Goal: Task Accomplishment & Management: Complete application form

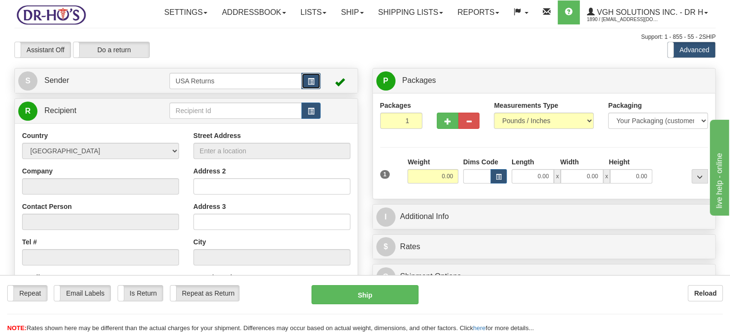
click at [311, 89] on button "button" at bounding box center [310, 81] width 19 height 16
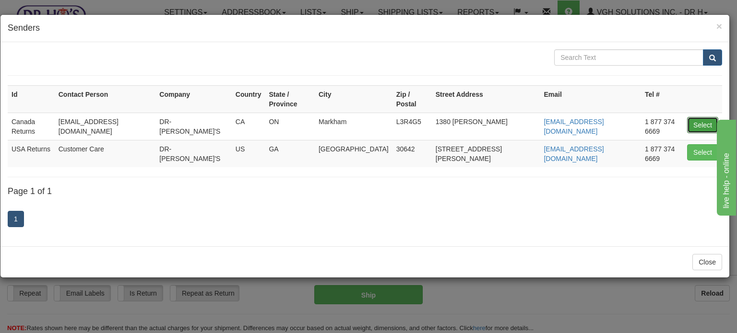
drag, startPoint x: 704, startPoint y: 114, endPoint x: 691, endPoint y: 114, distance: 13.4
click at [704, 117] on button "Select" at bounding box center [702, 125] width 31 height 16
type input "Canada Returns"
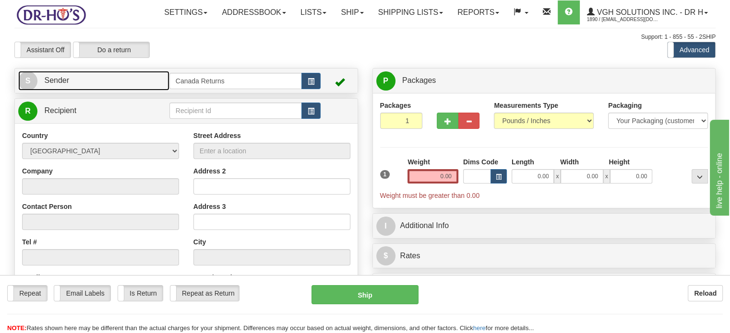
click at [133, 91] on link "S Sender" at bounding box center [93, 81] width 151 height 20
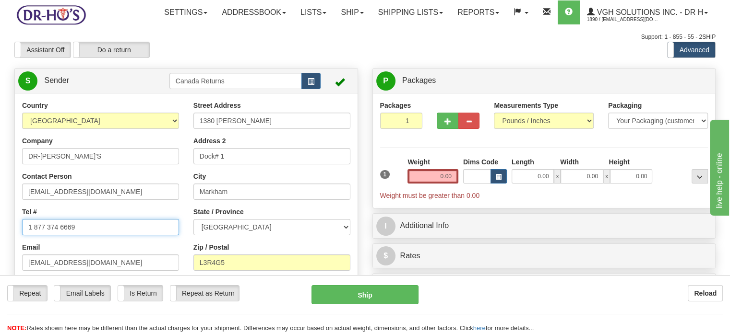
drag, startPoint x: 90, startPoint y: 249, endPoint x: 0, endPoint y: 239, distance: 90.8
paste input "8076849160"
type input "8076849160"
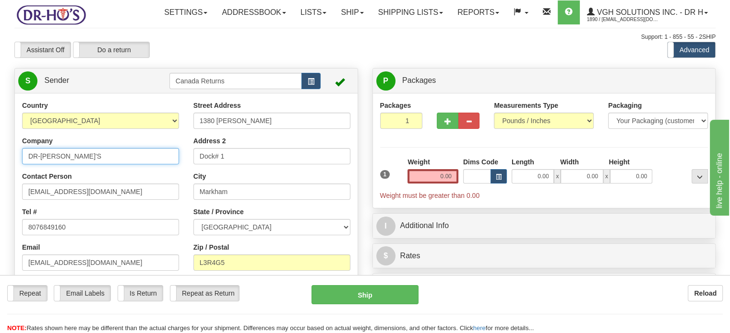
click at [84, 187] on div "Country [GEOGRAPHIC_DATA] [GEOGRAPHIC_DATA] [GEOGRAPHIC_DATA] [GEOGRAPHIC_DATA]…" at bounding box center [100, 207] width 171 height 213
click at [84, 165] on input "DR-[PERSON_NAME]'S" at bounding box center [100, 156] width 157 height 16
click at [83, 165] on input "DR-[PERSON_NAME]'S" at bounding box center [100, 156] width 157 height 16
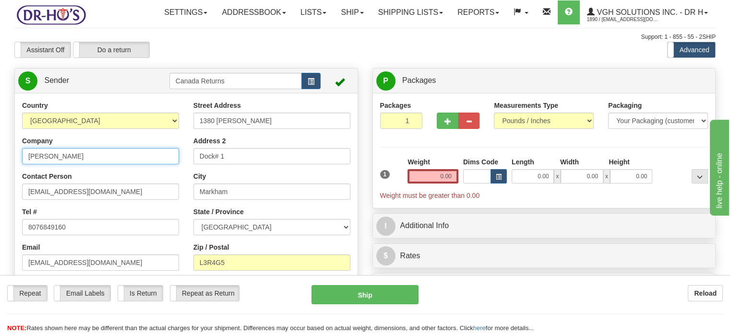
type input "[PERSON_NAME]"
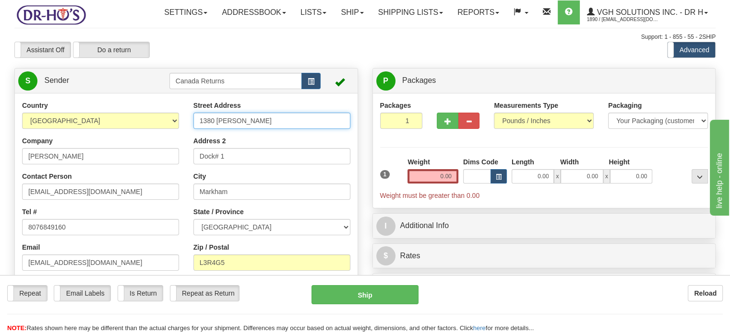
drag, startPoint x: 264, startPoint y: 143, endPoint x: 132, endPoint y: 132, distance: 131.9
click at [134, 133] on div "Country [GEOGRAPHIC_DATA] [GEOGRAPHIC_DATA] [GEOGRAPHIC_DATA] [GEOGRAPHIC_DATA]…" at bounding box center [186, 234] width 343 height 266
paste input "[STREET_ADDRESS]"
drag, startPoint x: 223, startPoint y: 142, endPoint x: 369, endPoint y: 144, distance: 145.9
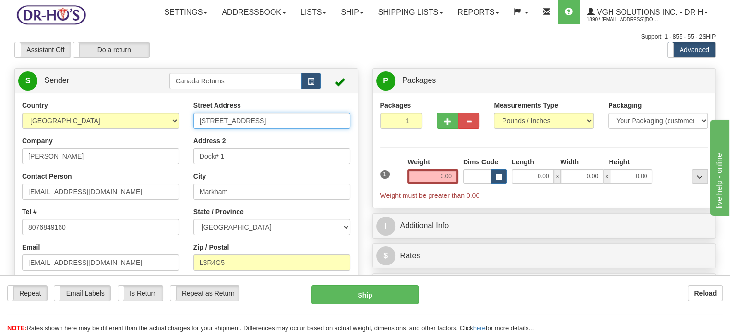
click at [369, 68] on div "Create a label for the return Create Pickup Without Label S Sender" at bounding box center [364, 68] width 715 height 0
type input "[STREET_ADDRESS],"
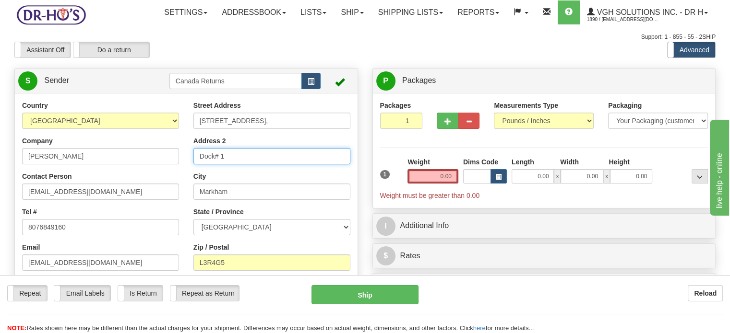
drag, startPoint x: 262, startPoint y: 170, endPoint x: 162, endPoint y: 158, distance: 101.0
click at [162, 158] on div "Country [GEOGRAPHIC_DATA] [GEOGRAPHIC_DATA] [GEOGRAPHIC_DATA] [GEOGRAPHIC_DATA]…" at bounding box center [186, 234] width 343 height 266
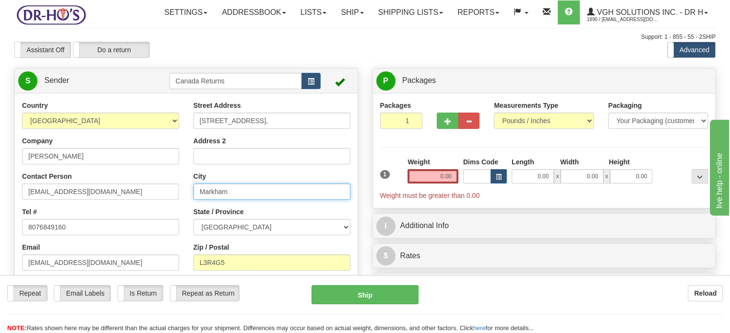
drag, startPoint x: 249, startPoint y: 218, endPoint x: 169, endPoint y: 217, distance: 80.1
click at [172, 217] on div "Country [GEOGRAPHIC_DATA] [GEOGRAPHIC_DATA] [GEOGRAPHIC_DATA] [GEOGRAPHIC_DATA]…" at bounding box center [186, 234] width 343 height 266
paste input "[GEOGRAPHIC_DATA], [GEOGRAPHIC_DATA]"
drag, startPoint x: 240, startPoint y: 214, endPoint x: 342, endPoint y: 215, distance: 102.2
click at [342, 200] on input "[GEOGRAPHIC_DATA], [GEOGRAPHIC_DATA]" at bounding box center [271, 192] width 157 height 16
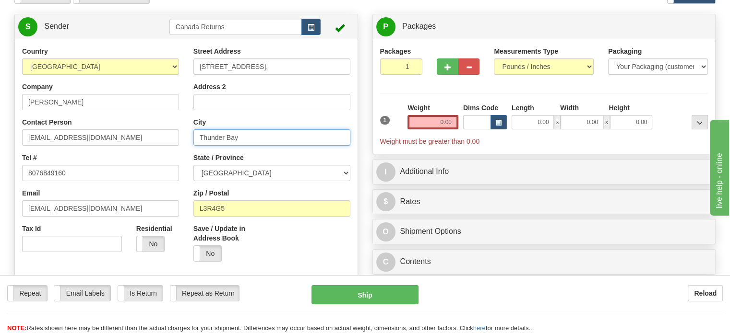
scroll to position [96, 0]
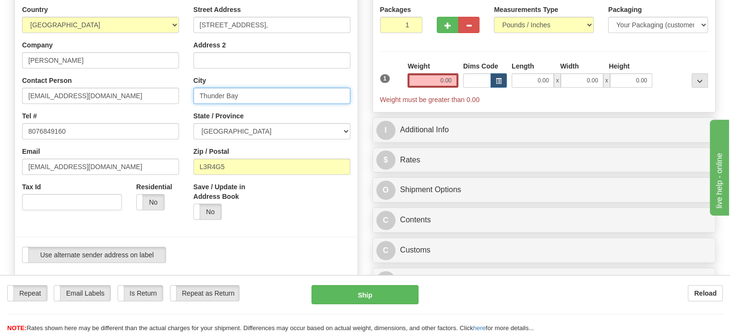
type input "Thunder Bay"
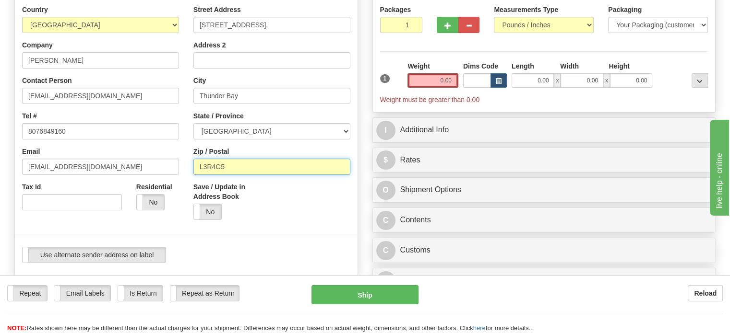
drag, startPoint x: 283, startPoint y: 181, endPoint x: 151, endPoint y: 182, distance: 132.4
click at [139, 178] on div "Country [GEOGRAPHIC_DATA] [GEOGRAPHIC_DATA] [GEOGRAPHIC_DATA] [GEOGRAPHIC_DATA]…" at bounding box center [186, 138] width 343 height 266
paste input ", [GEOGRAPHIC_DATA], P7G1V9, [GEOGRAPHIC_DATA]"
click at [230, 175] on input ", [GEOGRAPHIC_DATA], P7G1V9, [GEOGRAPHIC_DATA]" at bounding box center [271, 167] width 157 height 16
click at [285, 175] on input "P7G1V9, [GEOGRAPHIC_DATA]" at bounding box center [271, 167] width 157 height 16
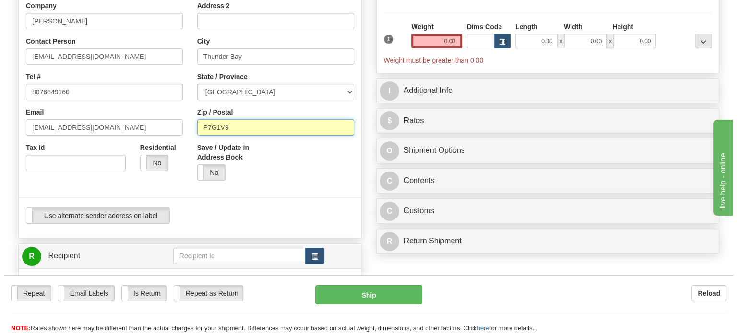
scroll to position [192, 0]
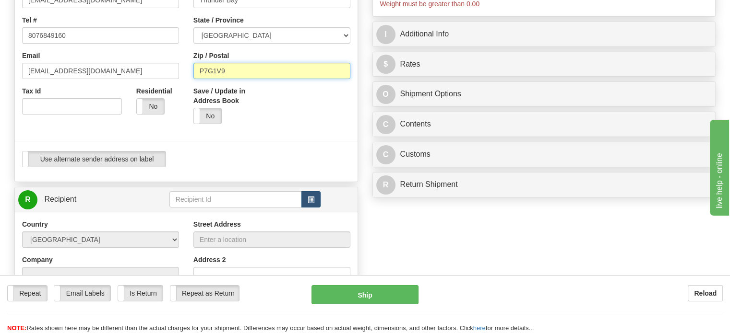
type input "P7G1V9"
click at [311, 203] on span "button" at bounding box center [311, 200] width 7 height 6
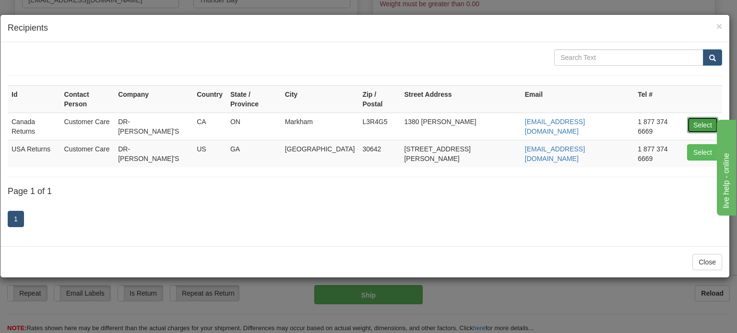
click at [693, 117] on button "Select" at bounding box center [702, 125] width 31 height 16
type input "Canada Returns"
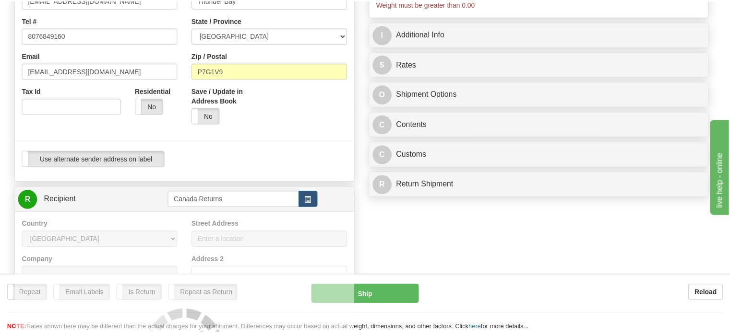
scroll to position [191, 0]
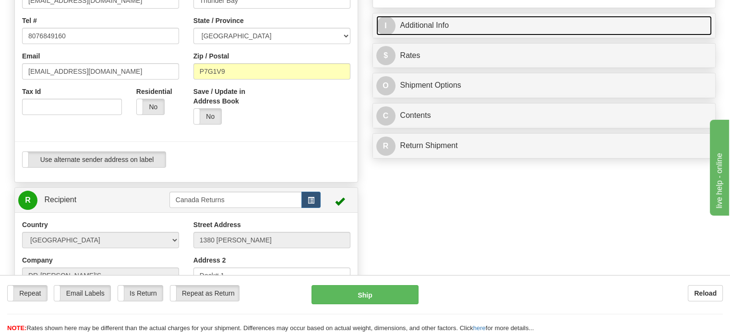
type input "1.00"
click at [458, 36] on link "I Additional Info" at bounding box center [544, 26] width 336 height 20
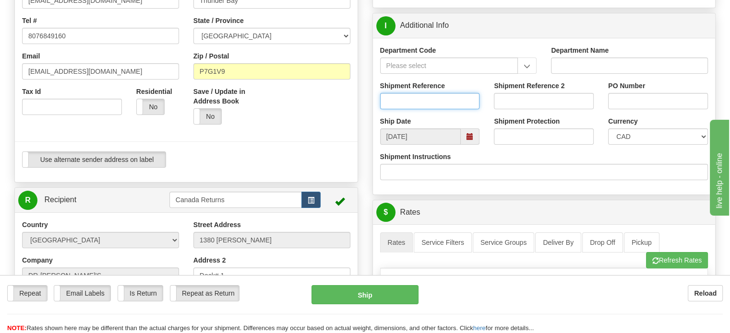
click at [436, 109] on input "Shipment Reference" at bounding box center [430, 101] width 100 height 16
paste input "1195072"
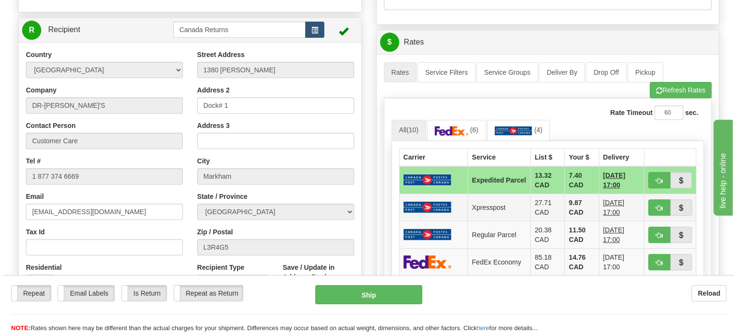
scroll to position [383, 0]
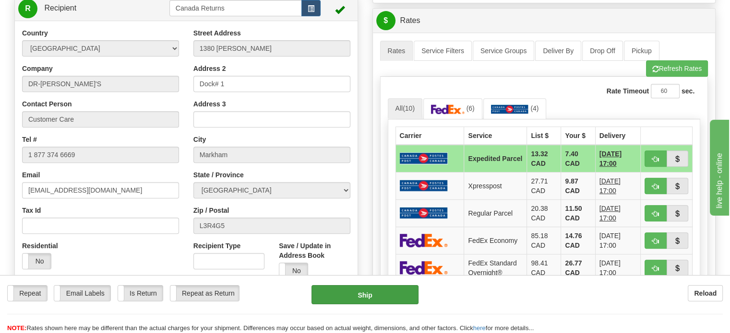
type input "1195072"
click at [364, 295] on button "Ship" at bounding box center [364, 294] width 107 height 19
type input "DOM.EP"
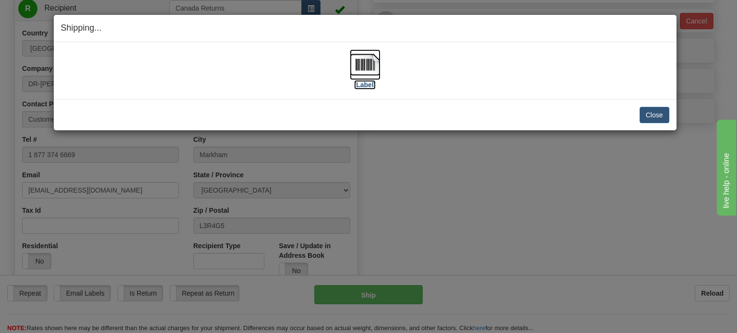
click at [367, 67] on img at bounding box center [365, 64] width 31 height 31
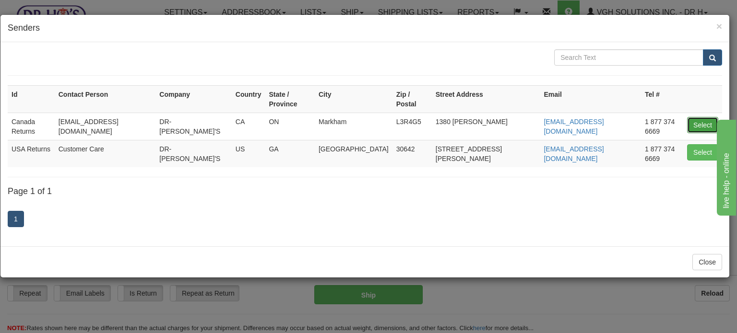
click at [693, 117] on button "Select" at bounding box center [702, 125] width 31 height 16
type input "Canada Returns"
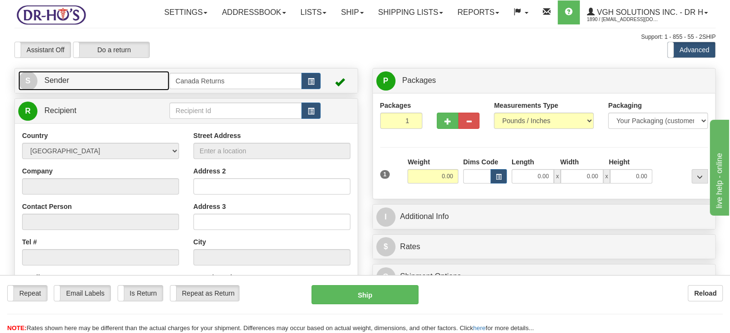
click at [138, 91] on link "S Sender" at bounding box center [93, 81] width 151 height 20
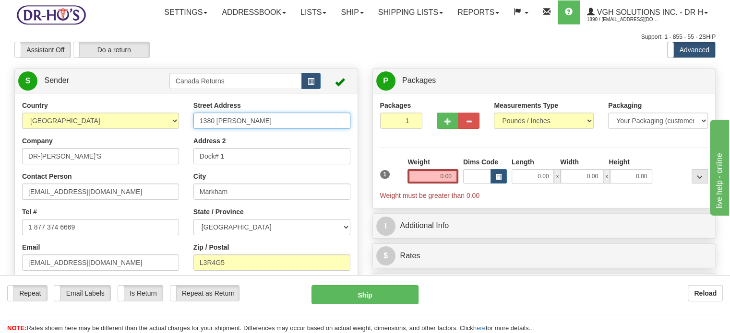
drag, startPoint x: 251, startPoint y: 140, endPoint x: 159, endPoint y: 140, distance: 92.1
click at [161, 140] on div "Country [GEOGRAPHIC_DATA] [GEOGRAPHIC_DATA] [GEOGRAPHIC_DATA] [GEOGRAPHIC_DATA]…" at bounding box center [186, 234] width 343 height 266
paste input "597 Jefferson Ave Unit 607 Winnipeg Manitoba, R2V3G4 Canada"
drag, startPoint x: 231, startPoint y: 142, endPoint x: 357, endPoint y: 147, distance: 126.8
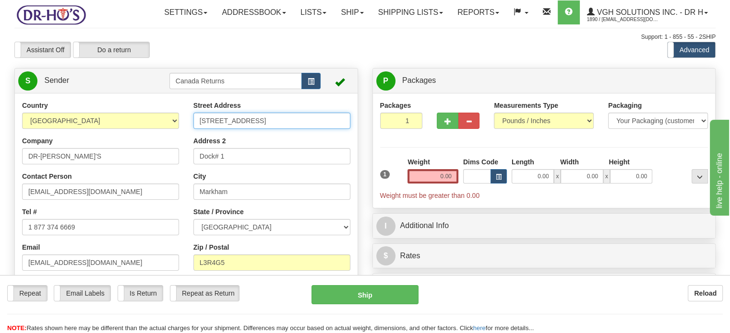
click at [357, 147] on div "Country [GEOGRAPHIC_DATA] [GEOGRAPHIC_DATA] [GEOGRAPHIC_DATA] [GEOGRAPHIC_DATA]…" at bounding box center [186, 234] width 343 height 266
type input "597 Jefferson Ave Unit 607"
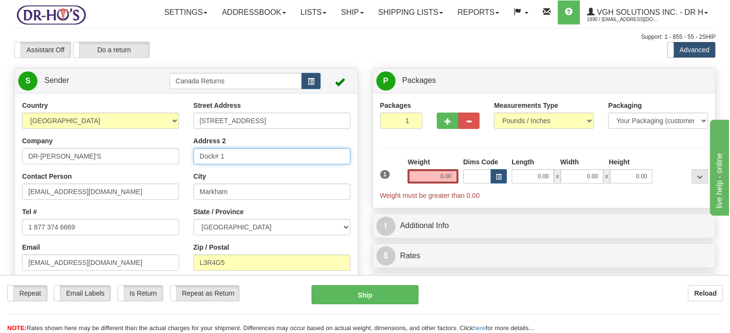
drag, startPoint x: 223, startPoint y: 175, endPoint x: 102, endPoint y: 166, distance: 121.3
click at [106, 166] on div "Country [GEOGRAPHIC_DATA] [GEOGRAPHIC_DATA] [GEOGRAPHIC_DATA] [GEOGRAPHIC_DATA]…" at bounding box center [186, 234] width 343 height 266
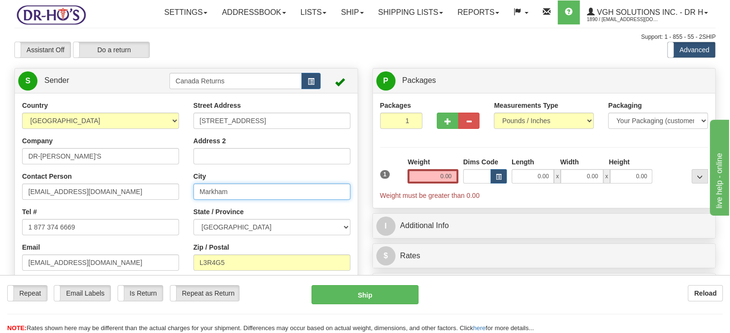
drag, startPoint x: 249, startPoint y: 217, endPoint x: 161, endPoint y: 213, distance: 87.4
click at [162, 214] on div "Country [GEOGRAPHIC_DATA] [GEOGRAPHIC_DATA] [GEOGRAPHIC_DATA] [GEOGRAPHIC_DATA]…" at bounding box center [186, 234] width 343 height 266
paste input "Winnipeg Manitoba, R2V3G4 Canada"
drag, startPoint x: 228, startPoint y: 213, endPoint x: 321, endPoint y: 217, distance: 93.2
click at [321, 200] on input "Winnipeg Manitoba, R2V3G4 Canada" at bounding box center [271, 192] width 157 height 16
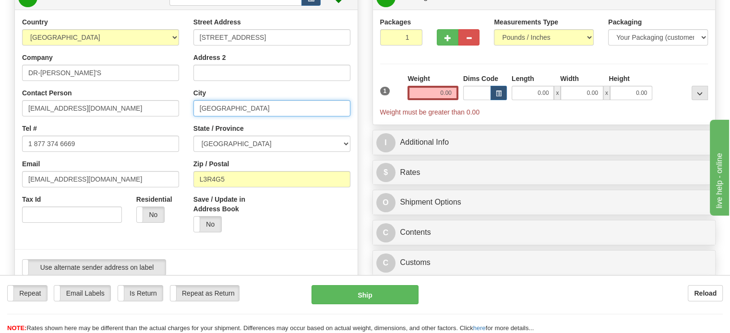
scroll to position [144, 0]
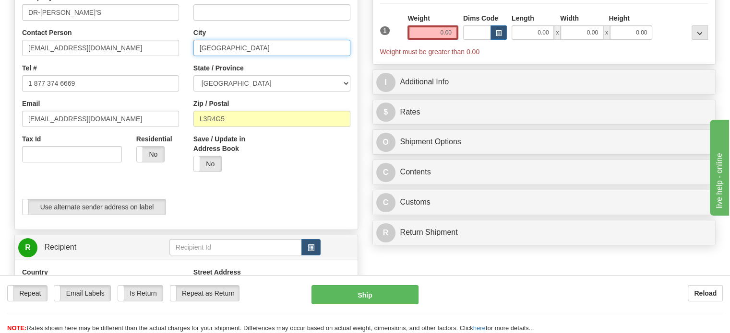
type input "Winnipeg"
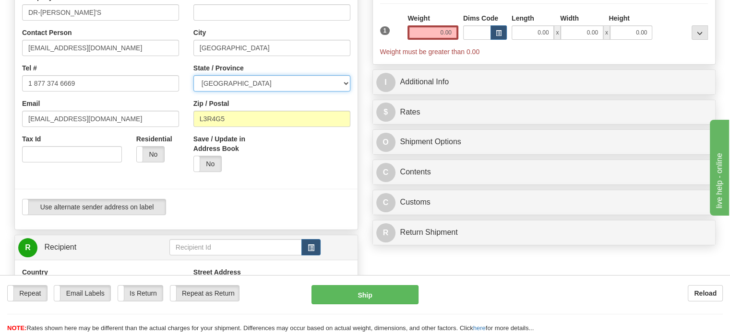
click at [344, 92] on select "ALBERTA BRITISH COLUMBIA MANITOBA NEW BRUNSWICK NEWFOUNDLAND NOVA SCOTIA NUNAVU…" at bounding box center [271, 83] width 157 height 16
select select "MB"
click at [193, 92] on select "ALBERTA BRITISH COLUMBIA MANITOBA NEW BRUNSWICK NEWFOUNDLAND NOVA SCOTIA NUNAVU…" at bounding box center [271, 83] width 157 height 16
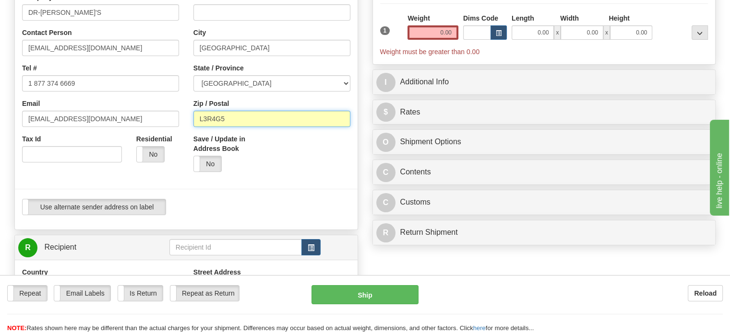
drag, startPoint x: 232, startPoint y: 142, endPoint x: 151, endPoint y: 140, distance: 81.6
click at [152, 140] on div "Country [GEOGRAPHIC_DATA] [GEOGRAPHIC_DATA] [GEOGRAPHIC_DATA] [GEOGRAPHIC_DATA]…" at bounding box center [186, 90] width 343 height 266
paste input "Manitoba, R2V3G4 Canada"
click at [229, 127] on input "Manitoba, R2V3G4 Canada" at bounding box center [271, 119] width 157 height 16
drag, startPoint x: 229, startPoint y: 141, endPoint x: 179, endPoint y: 139, distance: 49.9
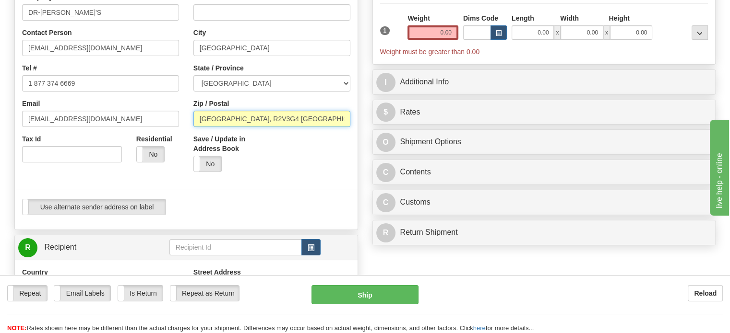
click at [179, 139] on div "Country [GEOGRAPHIC_DATA] [GEOGRAPHIC_DATA] [GEOGRAPHIC_DATA] [GEOGRAPHIC_DATA]…" at bounding box center [186, 90] width 343 height 266
click at [276, 127] on input "R2V3G4 Canada" at bounding box center [271, 119] width 157 height 16
type input "R2V3G4"
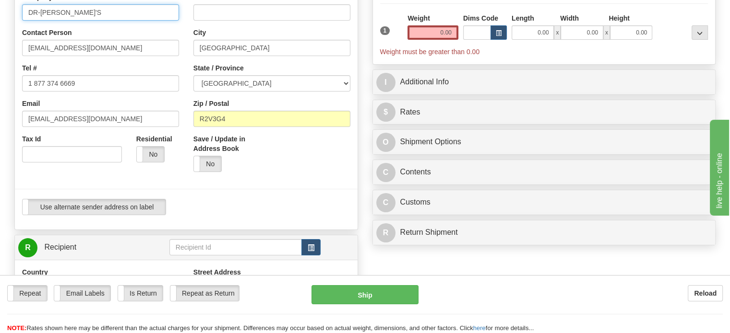
click at [103, 21] on input "DR-[PERSON_NAME]'S" at bounding box center [100, 12] width 157 height 16
click at [90, 21] on input "Rosnair Morin" at bounding box center [100, 12] width 157 height 16
type input "Rosaire Morin"
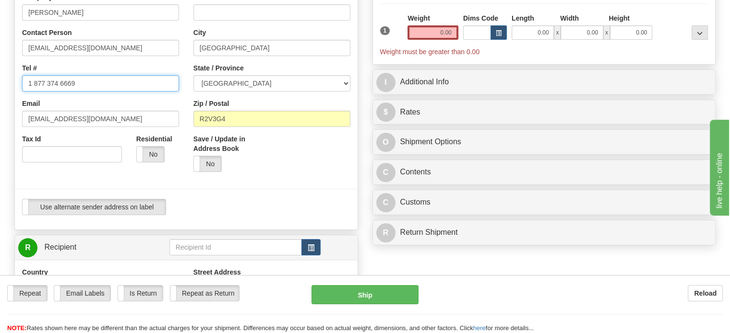
drag, startPoint x: 102, startPoint y: 108, endPoint x: 0, endPoint y: 100, distance: 102.1
click at [0, 100] on div "Toggle navigation Settings Shipping Preferences Fields Preferences New" at bounding box center [365, 251] width 730 height 791
paste input "2043901230"
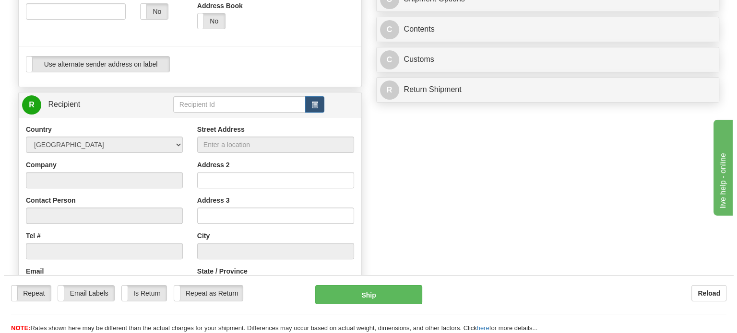
scroll to position [288, 0]
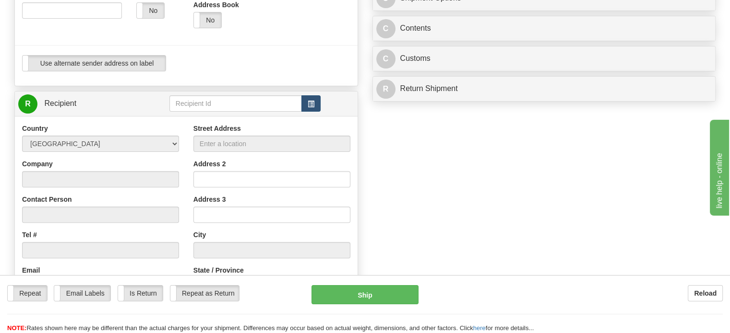
type input "2043901230"
click at [314, 107] on span "button" at bounding box center [311, 104] width 7 height 6
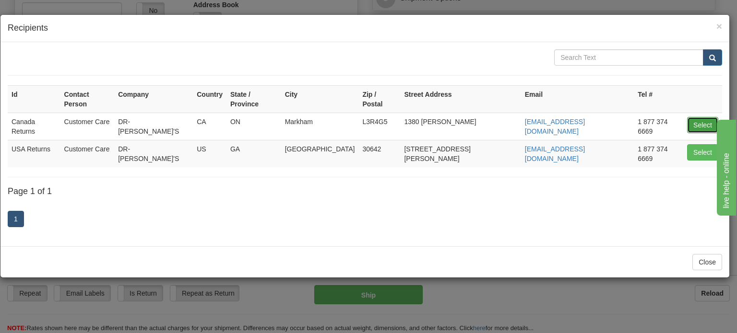
click at [693, 117] on button "Select" at bounding box center [702, 125] width 31 height 16
type input "Canada Returns"
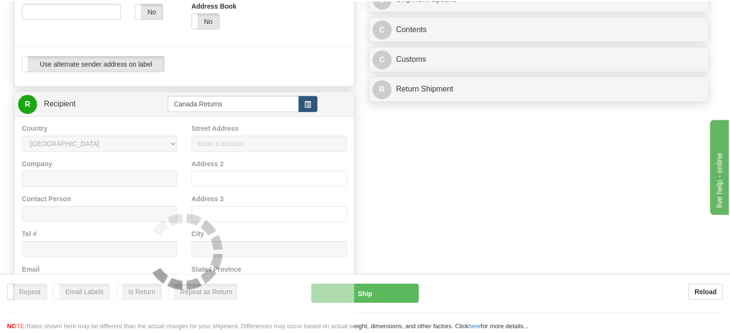
scroll to position [32, 0]
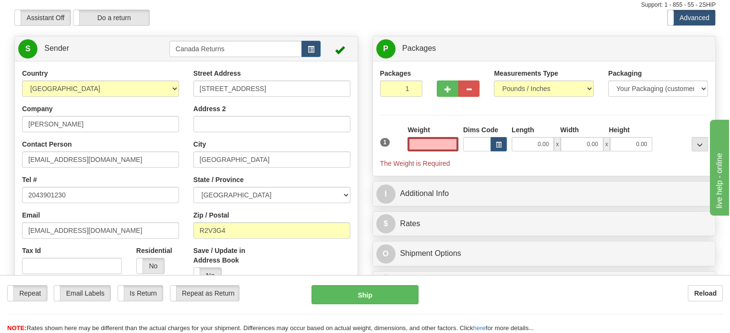
type input "0.00"
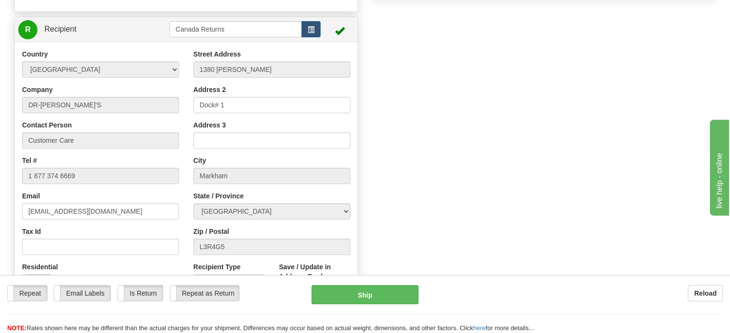
scroll to position [416, 0]
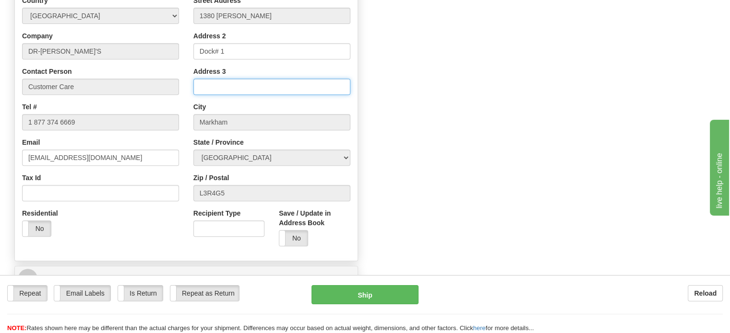
click at [255, 95] on input "Address 3" at bounding box center [271, 87] width 157 height 16
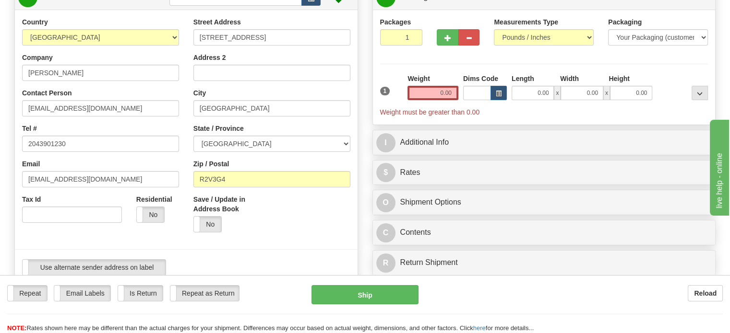
scroll to position [32, 0]
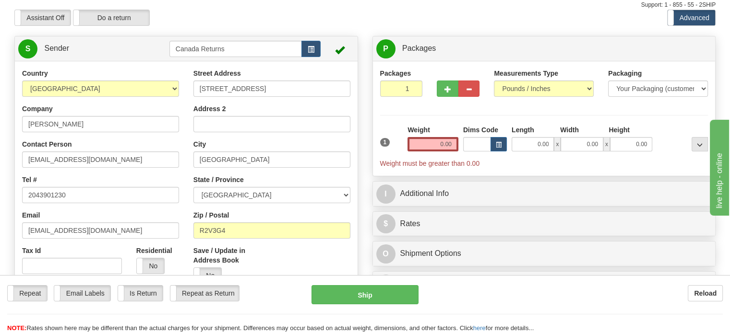
type input "ATTN1; Edwin"
click at [447, 152] on input "0.00" at bounding box center [432, 144] width 51 height 14
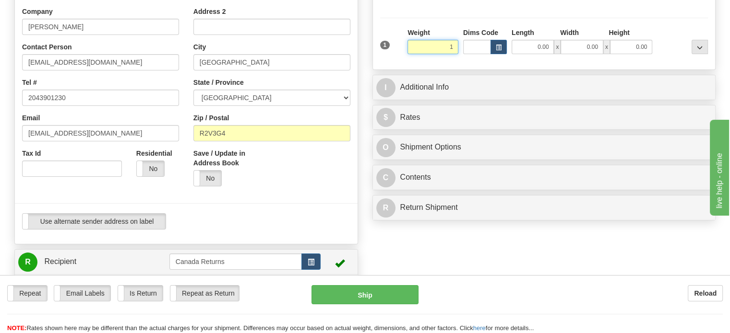
scroll to position [320, 0]
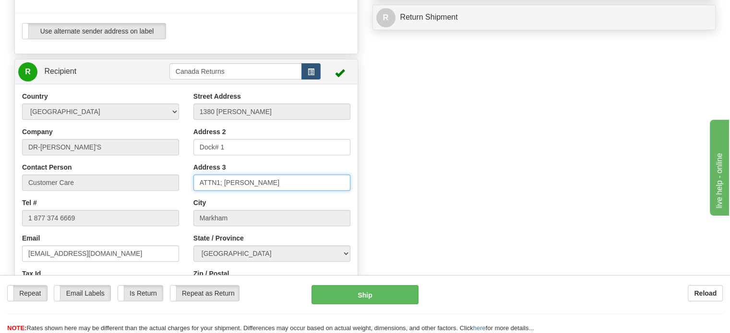
type input "1.00"
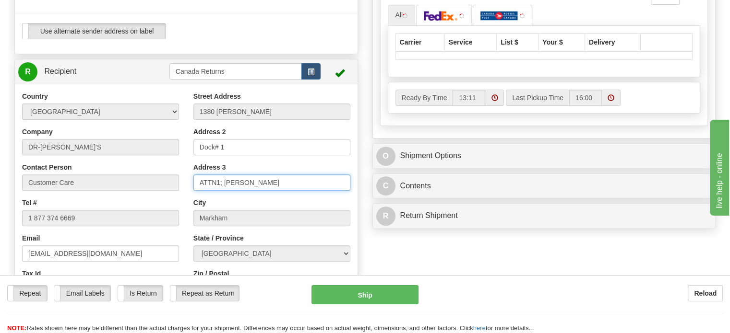
drag, startPoint x: 251, startPoint y: 204, endPoint x: 178, endPoint y: 200, distance: 72.6
click at [178, 200] on div "Country [GEOGRAPHIC_DATA] [GEOGRAPHIC_DATA] [GEOGRAPHIC_DATA] [GEOGRAPHIC_DATA]…" at bounding box center [186, 221] width 343 height 258
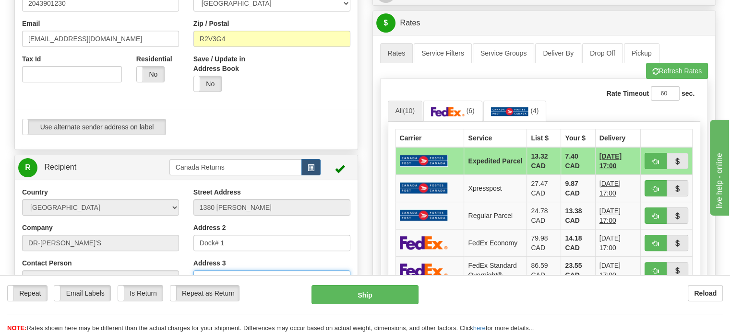
scroll to position [128, 0]
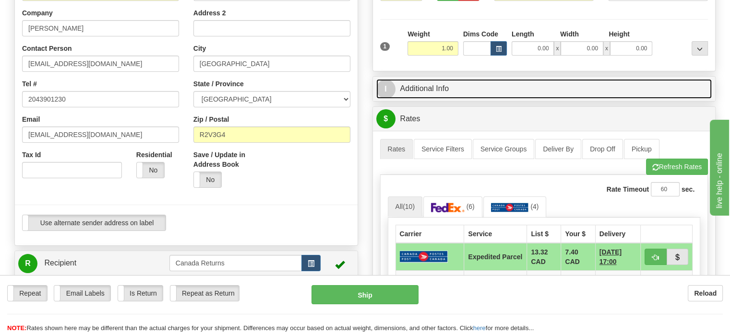
click at [416, 99] on link "I Additional Info" at bounding box center [544, 89] width 336 height 20
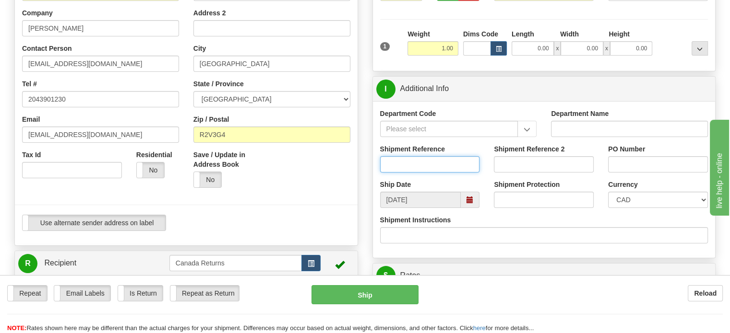
click at [416, 173] on input "Shipment Reference" at bounding box center [430, 164] width 100 height 16
paste input "1203712"
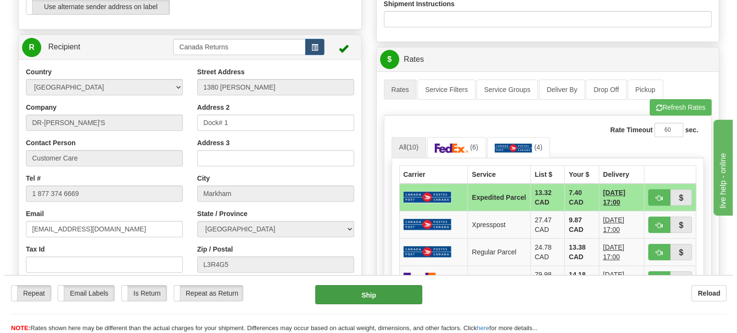
scroll to position [368, 0]
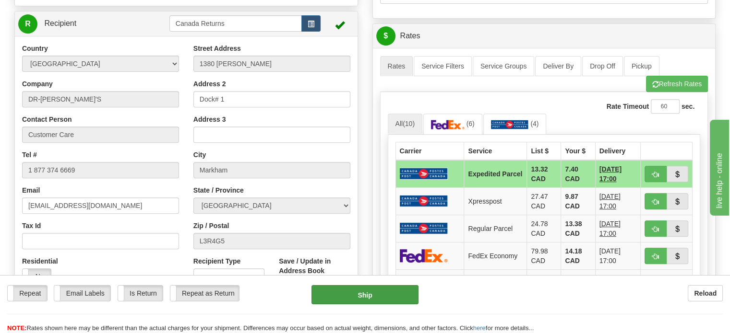
type input "1203712"
click at [357, 298] on button "Ship" at bounding box center [364, 294] width 107 height 19
type input "DOM.EP"
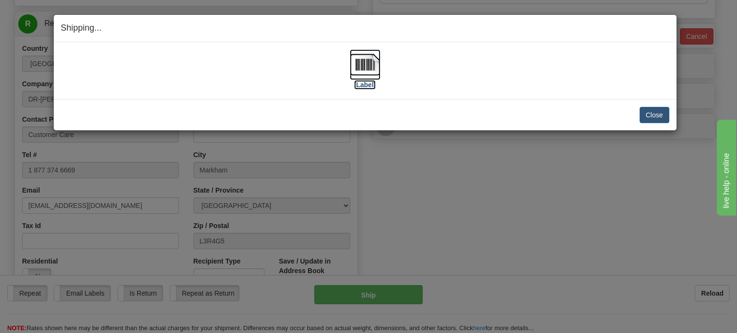
click at [365, 73] on img at bounding box center [365, 64] width 31 height 31
